Goal: Information Seeking & Learning: Compare options

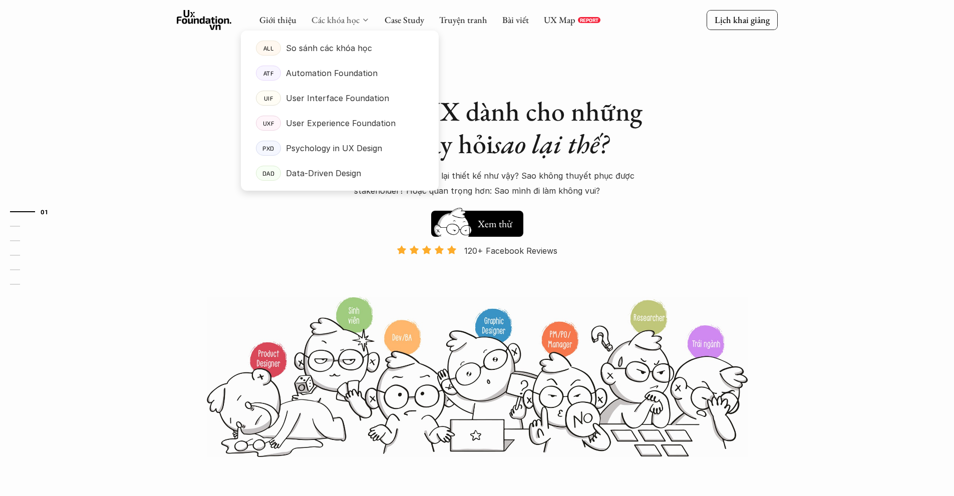
click at [353, 26] on link "Các khóa học" at bounding box center [336, 20] width 48 height 12
click at [328, 54] on p "So sánh các khóa học" at bounding box center [329, 48] width 86 height 15
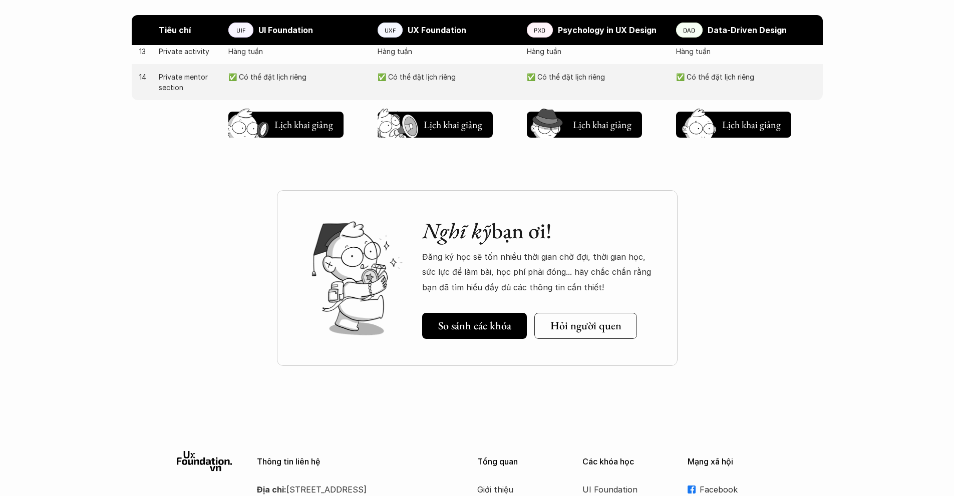
scroll to position [1189, 0]
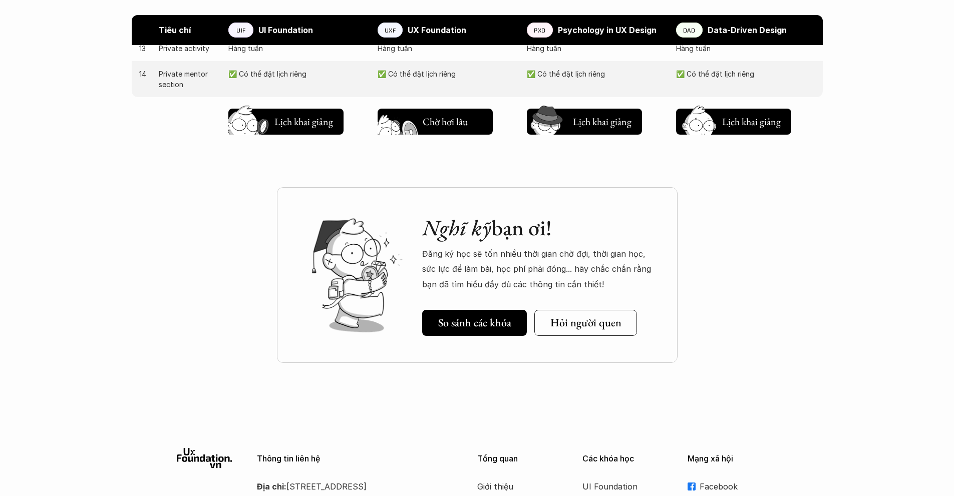
click at [426, 119] on img at bounding box center [400, 138] width 54 height 46
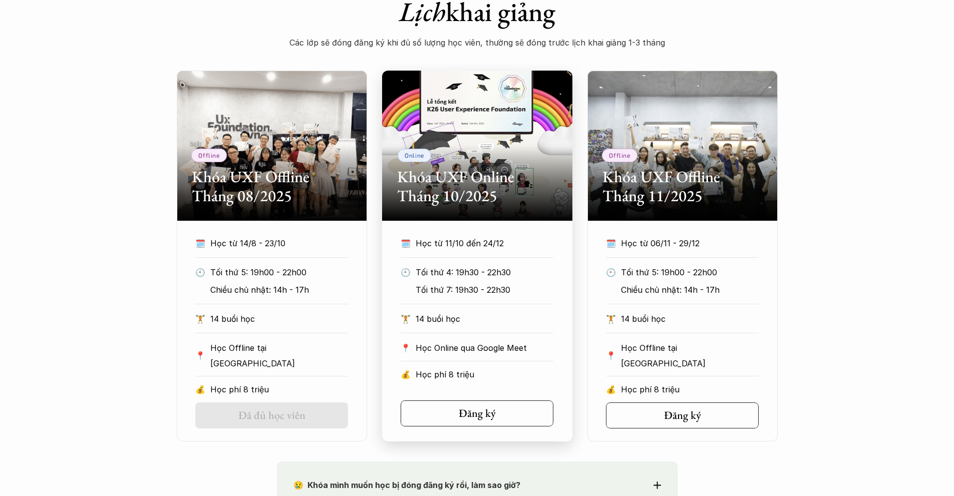
scroll to position [430, 0]
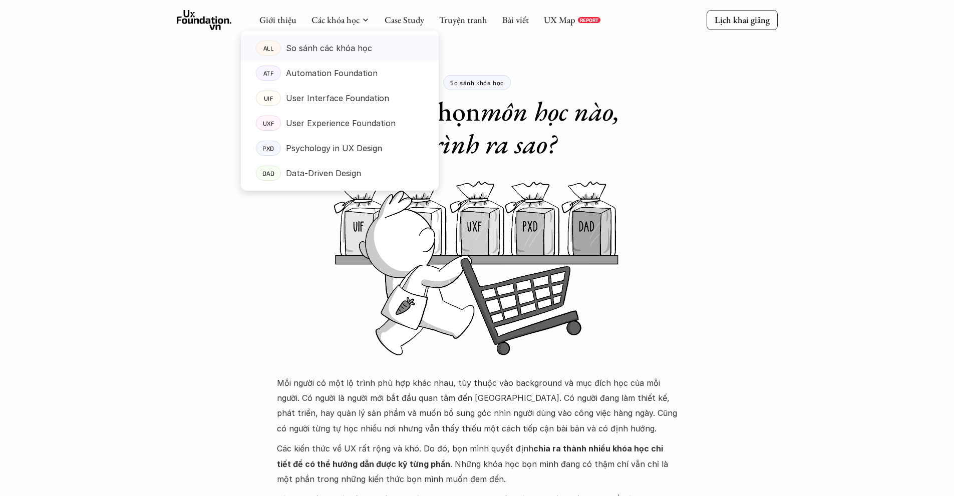
click at [343, 51] on p "So sánh các khóa học" at bounding box center [329, 48] width 86 height 15
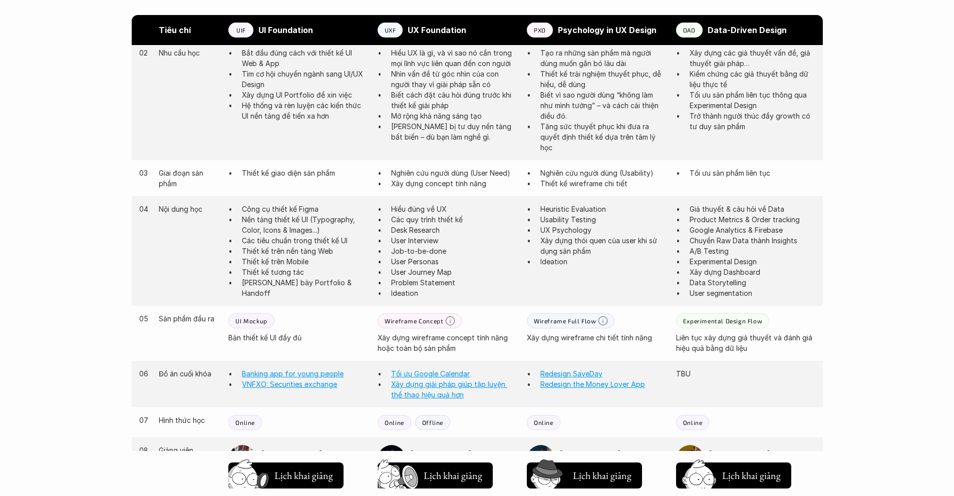
scroll to position [687, 0]
